Goal: Check status: Check status

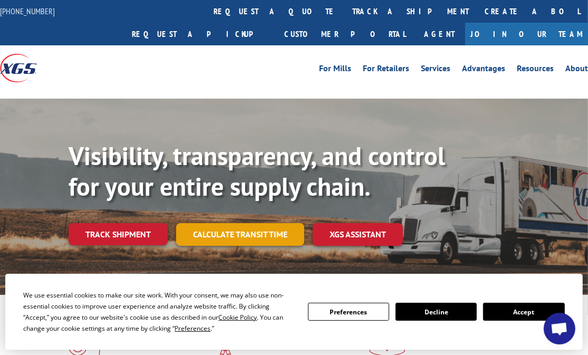
click at [227, 223] on link "Calculate transit time" at bounding box center [240, 234] width 128 height 23
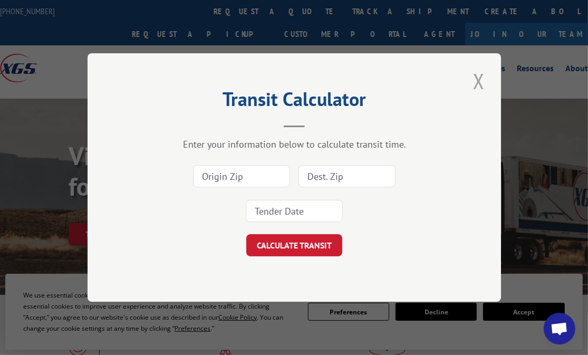
click at [484, 82] on button "Close modal" at bounding box center [479, 80] width 18 height 29
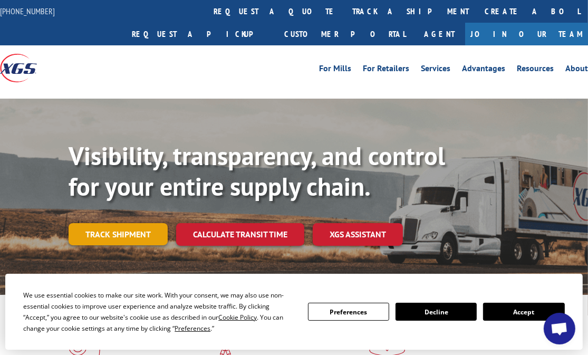
click at [134, 223] on link "Track shipment" at bounding box center [118, 234] width 99 height 22
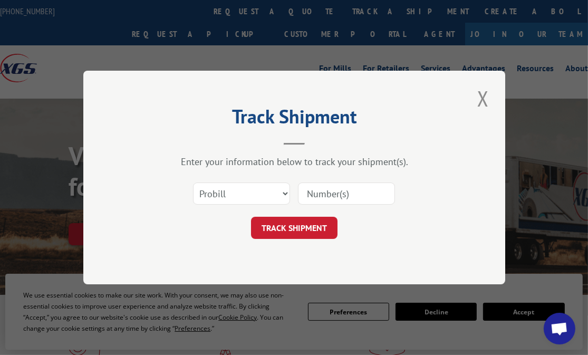
click at [367, 194] on input at bounding box center [346, 194] width 97 height 22
paste input "17536548"
type input "17536548"
click at [312, 224] on button "TRACK SHIPMENT" at bounding box center [294, 228] width 87 height 22
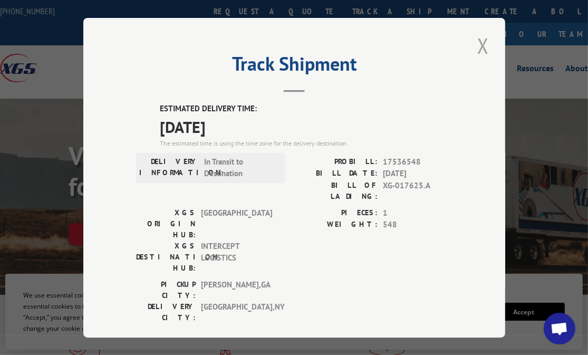
click at [484, 40] on button "Close modal" at bounding box center [483, 45] width 18 height 29
